Goal: Find specific page/section: Find specific page/section

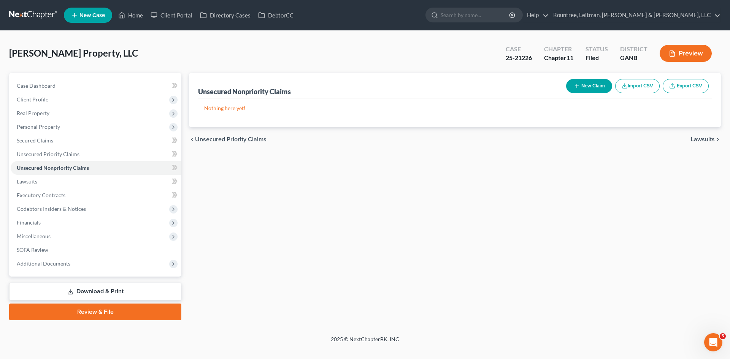
drag, startPoint x: 18, startPoint y: 10, endPoint x: 41, endPoint y: 15, distance: 23.4
click at [18, 10] on link at bounding box center [33, 15] width 49 height 14
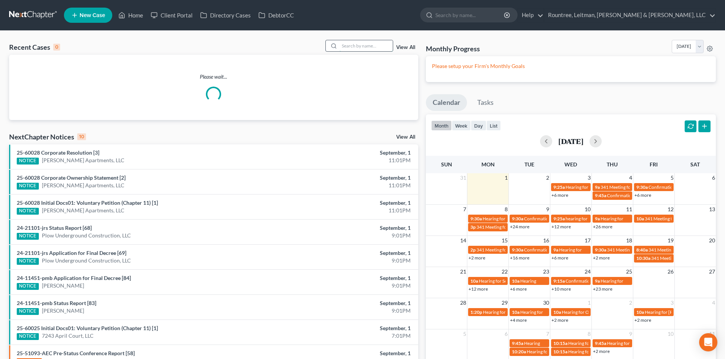
click at [353, 48] on input "search" at bounding box center [365, 45] width 53 height 11
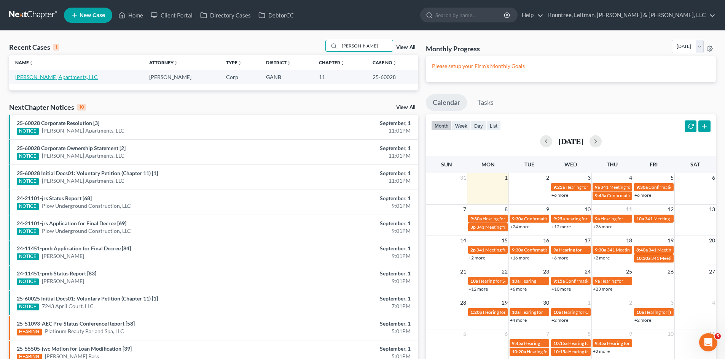
type input "oliver park"
click at [71, 76] on link "Oliver Park Apartments, LLC" at bounding box center [56, 77] width 83 height 6
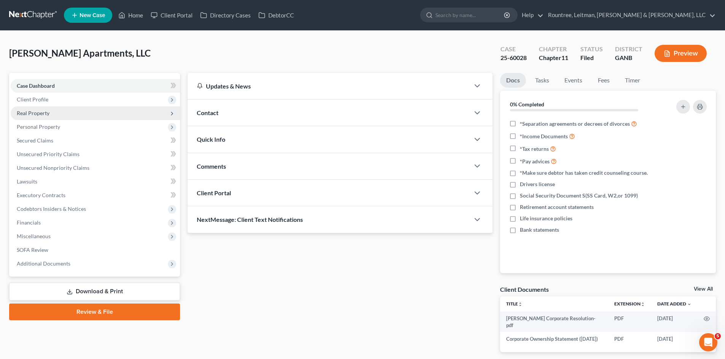
click at [66, 116] on span "Real Property" at bounding box center [95, 113] width 169 height 14
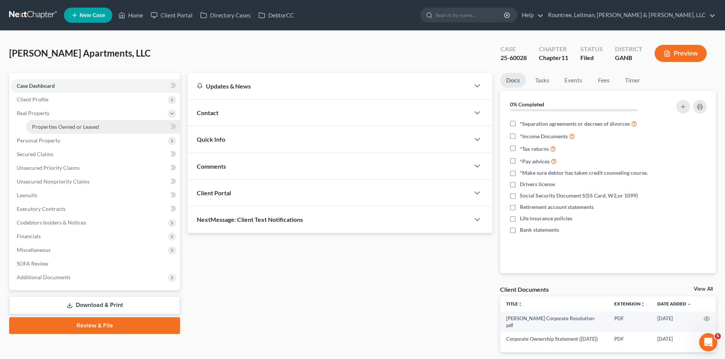
click at [62, 124] on span "Properties Owned or Leased" at bounding box center [65, 127] width 67 height 6
